Goal: Task Accomplishment & Management: Use online tool/utility

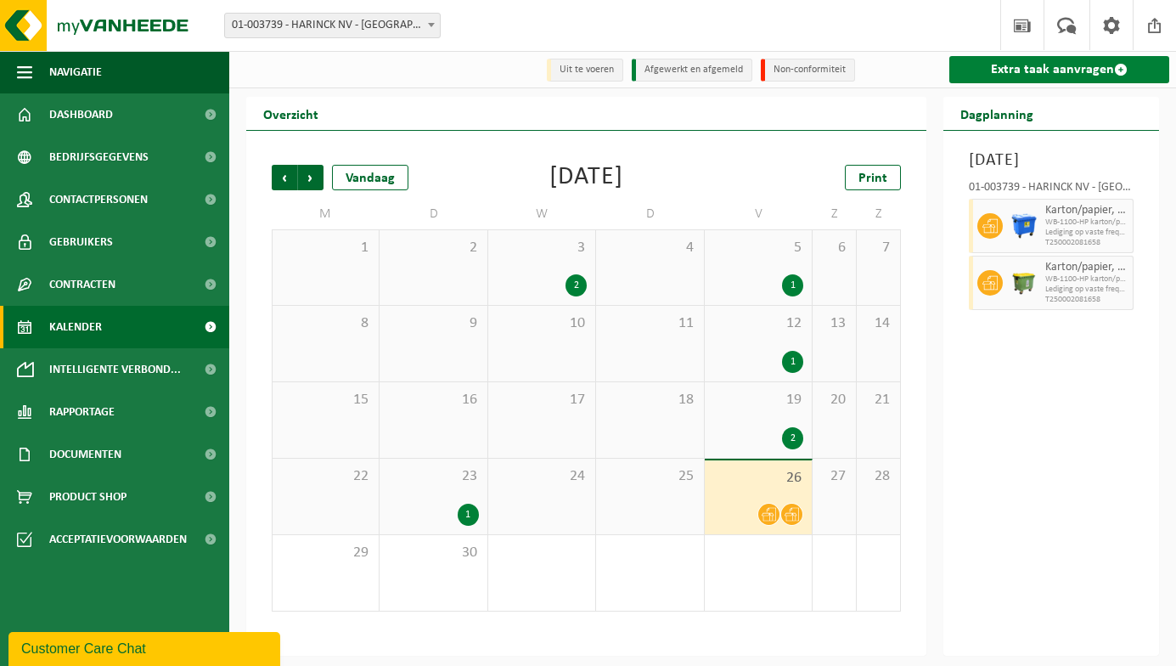
click at [1028, 67] on link "Extra taak aanvragen" at bounding box center [1060, 69] width 220 height 27
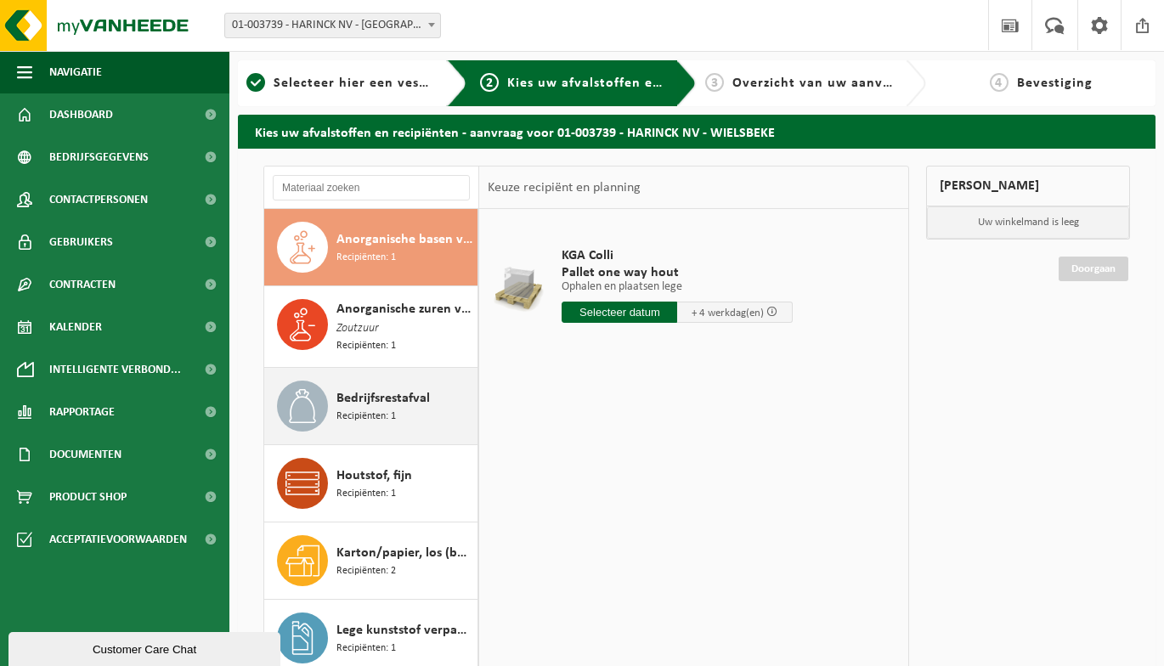
scroll to position [85, 0]
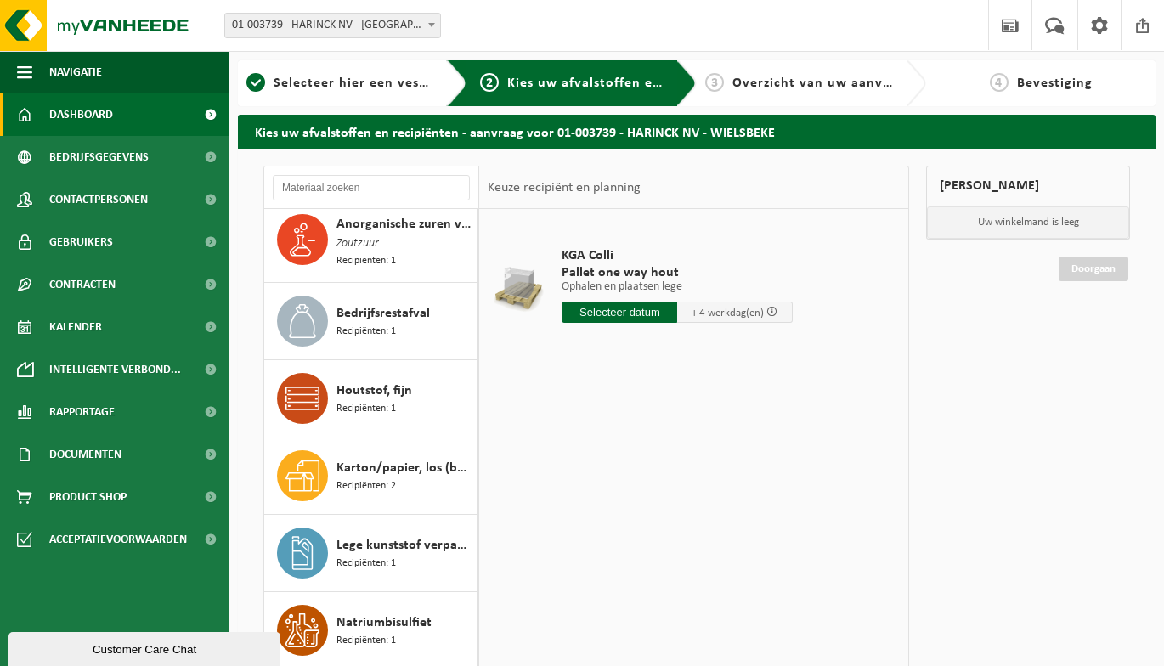
click at [132, 121] on link "Dashboard" at bounding box center [114, 114] width 229 height 42
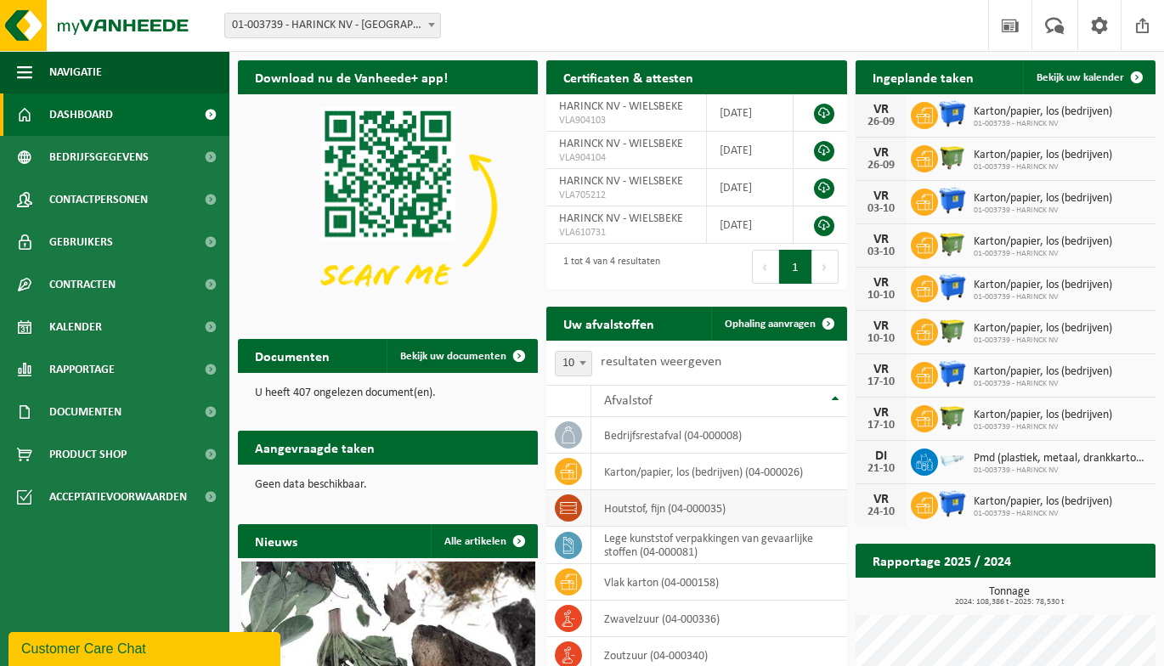
click at [578, 509] on span at bounding box center [568, 507] width 27 height 27
click at [572, 509] on icon at bounding box center [568, 507] width 17 height 17
click at [341, 491] on p "Geen data beschikbaar." at bounding box center [388, 485] width 266 height 12
click at [103, 114] on span "Dashboard" at bounding box center [81, 114] width 64 height 42
